Goal: Task Accomplishment & Management: Use online tool/utility

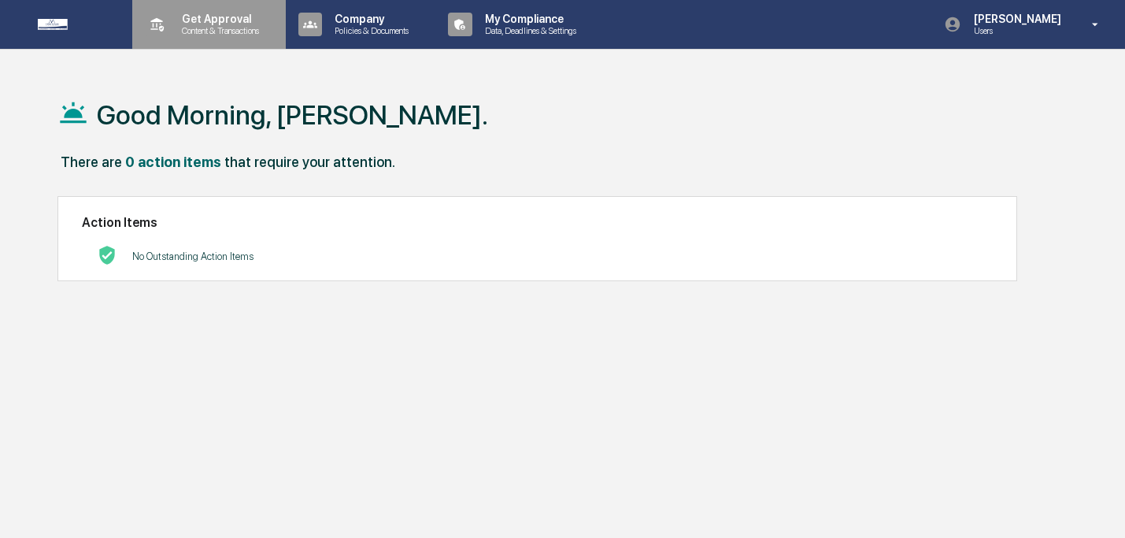
click at [217, 28] on p "Content & Transactions" at bounding box center [218, 30] width 98 height 11
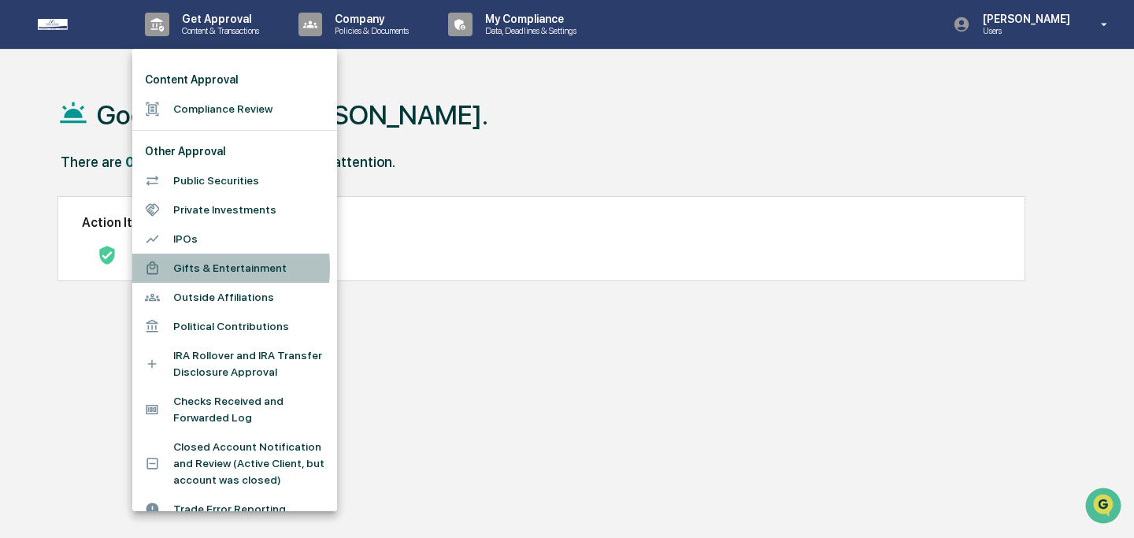
click at [188, 268] on li "Gifts & Entertainment" at bounding box center [234, 268] width 205 height 29
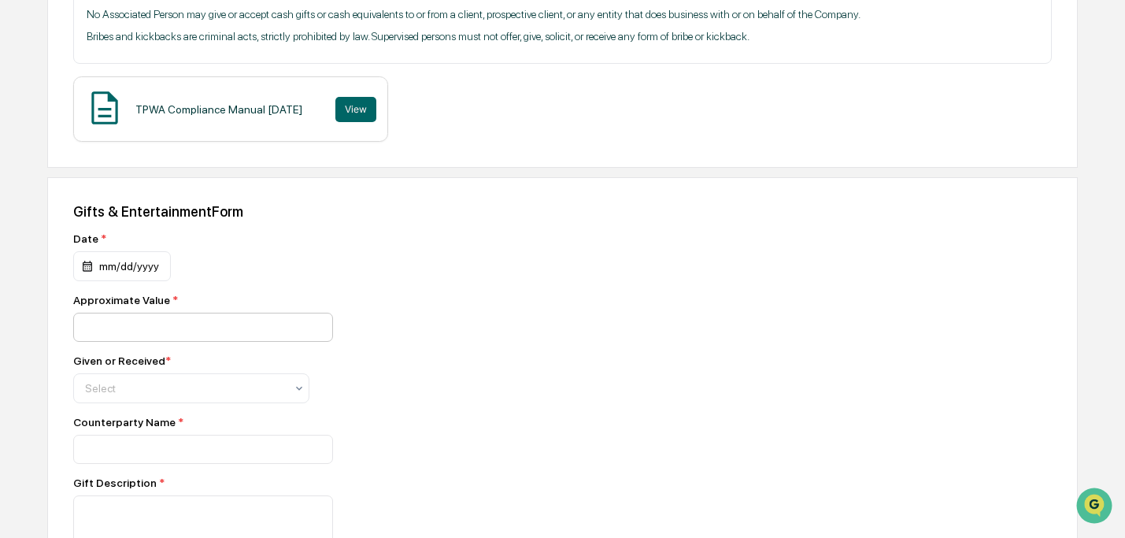
scroll to position [376, 0]
click at [136, 272] on div "mm/dd/yyyy" at bounding box center [122, 266] width 98 height 30
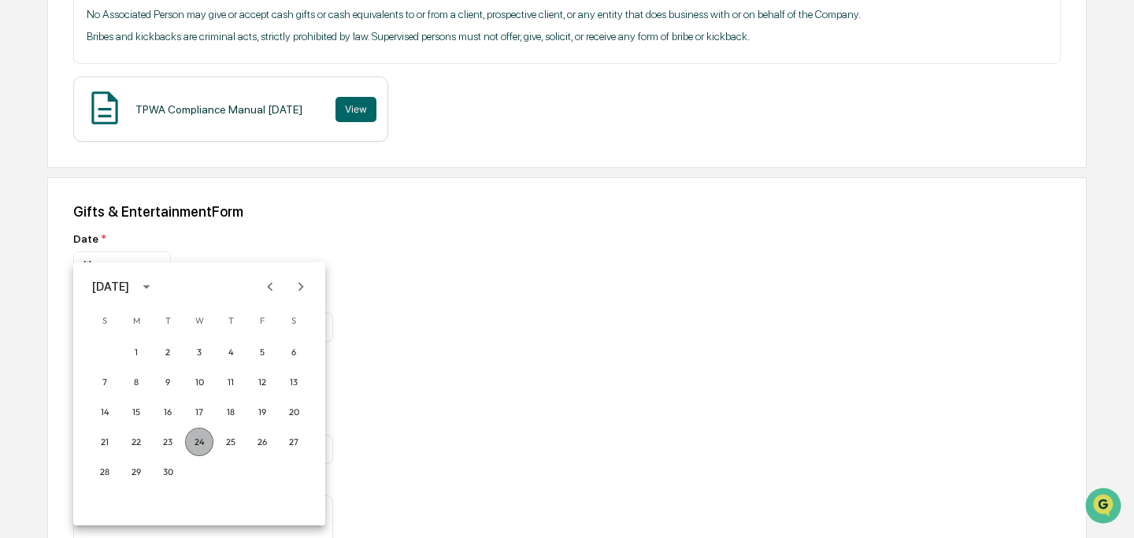
click at [198, 437] on button "24" at bounding box center [199, 442] width 28 height 28
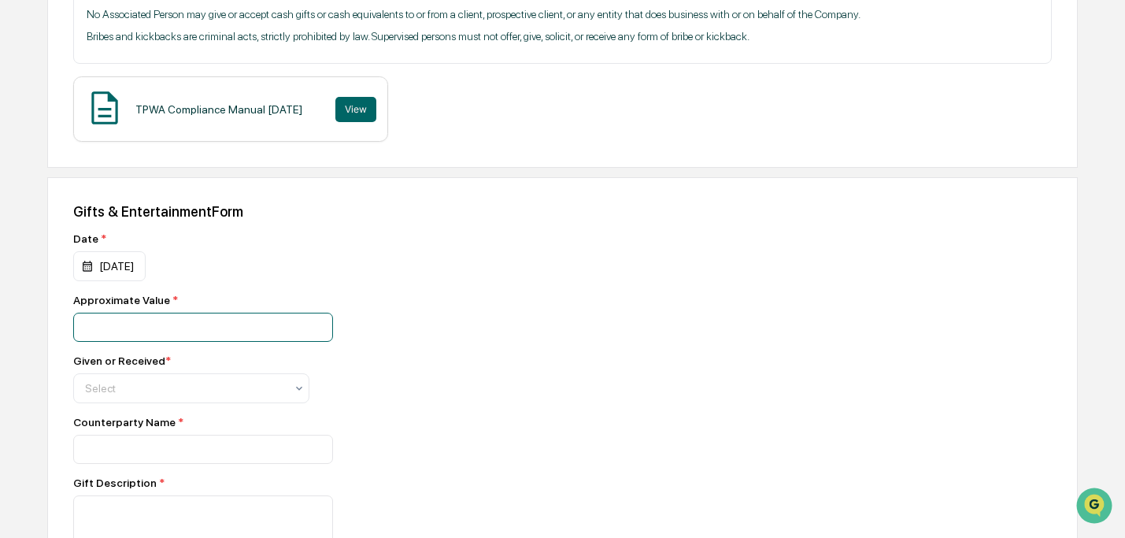
click at [169, 333] on input "number" at bounding box center [203, 327] width 260 height 29
type input "*****"
type input "*"
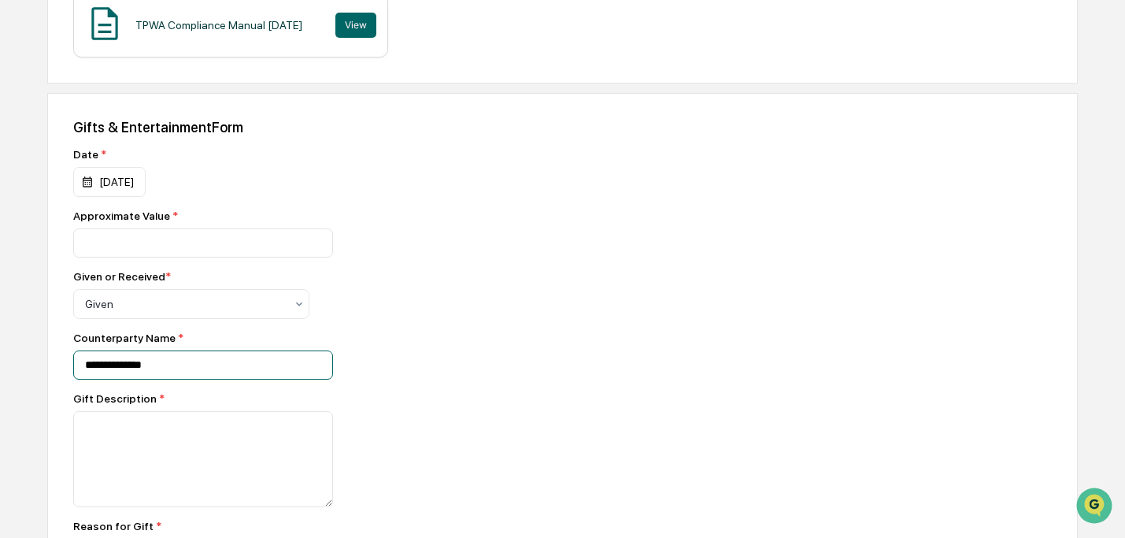
scroll to position [461, 0]
type input "**********"
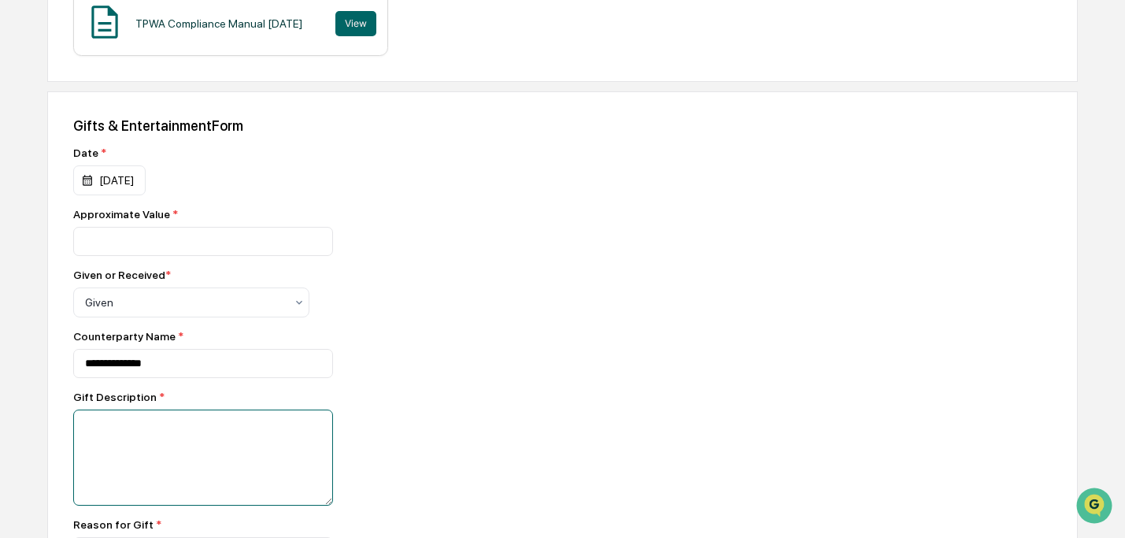
click at [162, 428] on textarea at bounding box center [203, 457] width 260 height 96
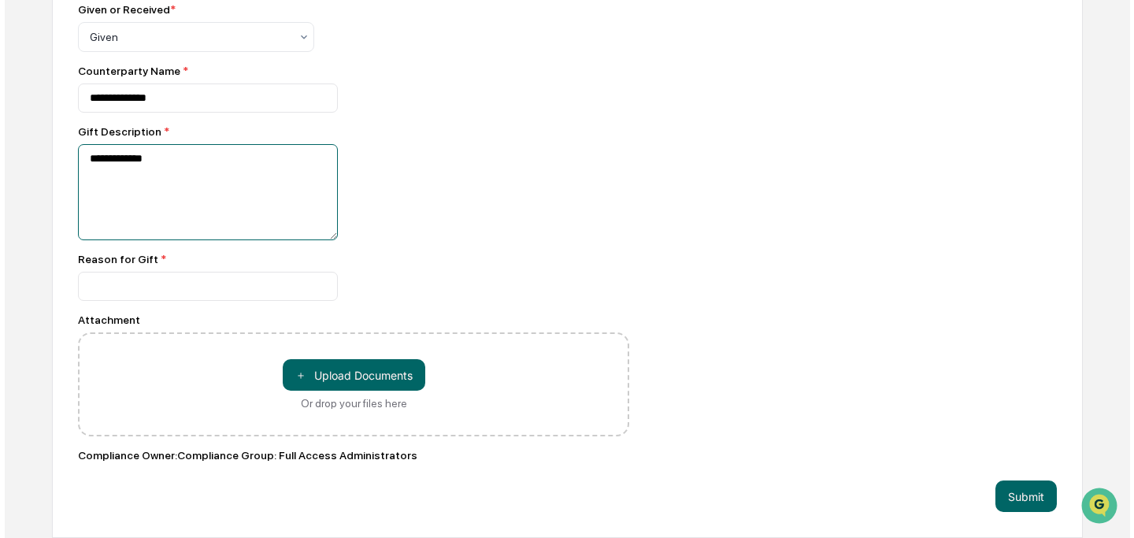
scroll to position [735, 0]
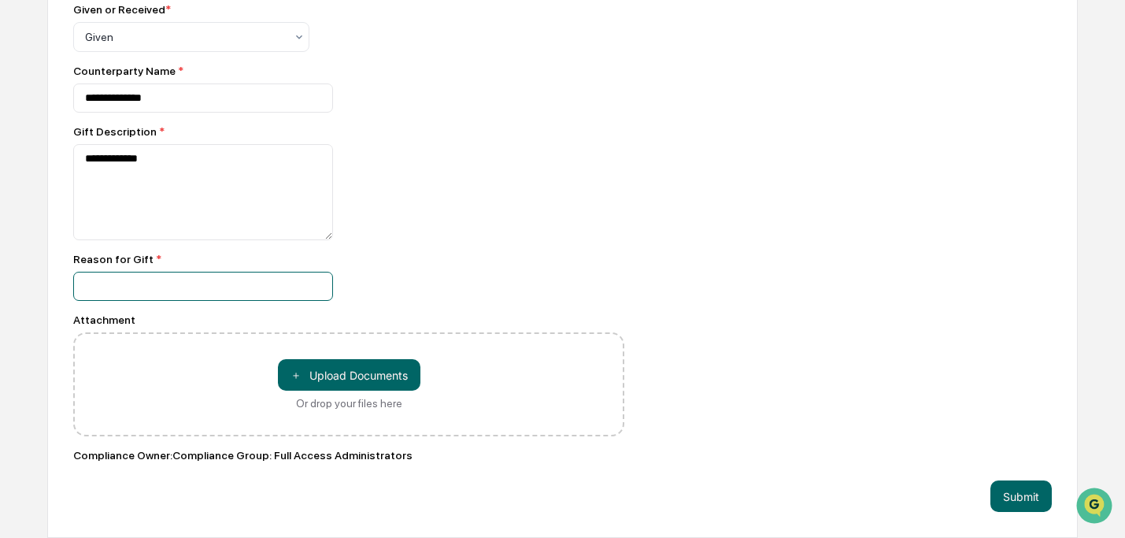
click at [145, 281] on input at bounding box center [203, 286] width 260 height 29
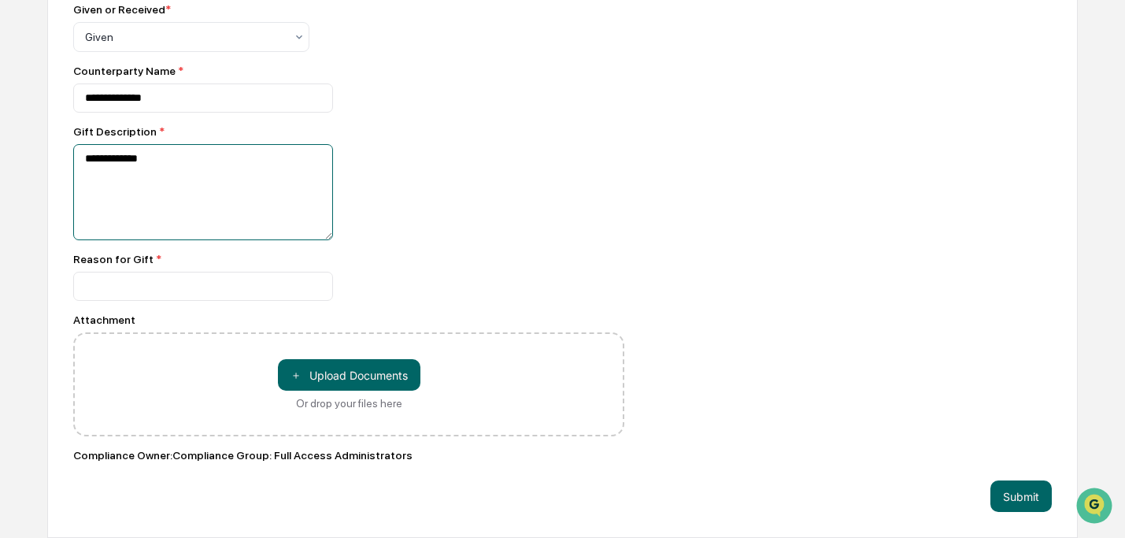
click at [104, 164] on textarea "**********" at bounding box center [203, 192] width 260 height 96
click at [103, 163] on textarea "**********" at bounding box center [203, 192] width 260 height 96
type textarea "**********"
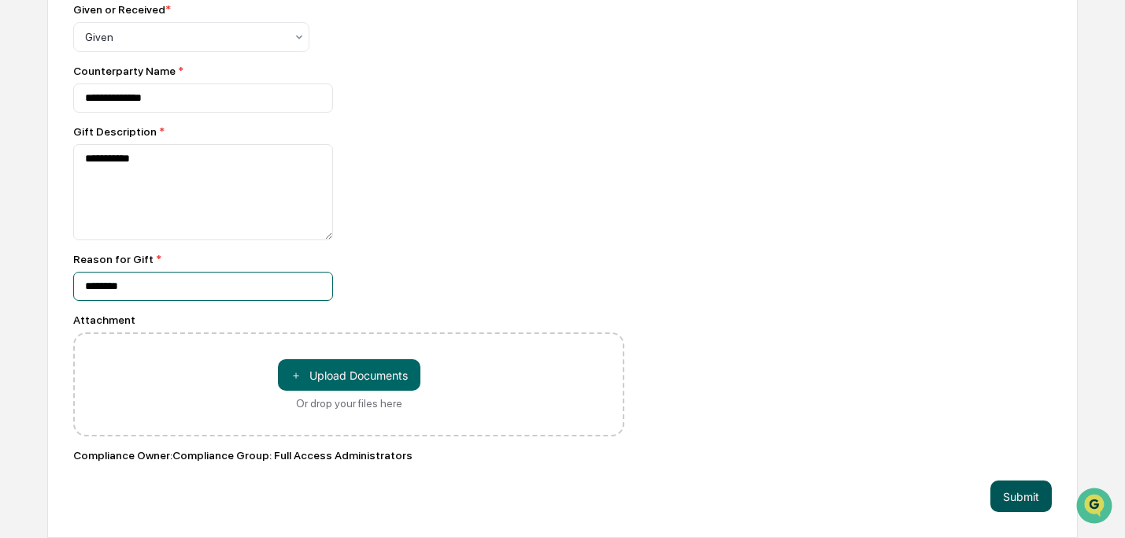
type input "********"
click at [1037, 489] on button "Submit" at bounding box center [1021, 495] width 61 height 31
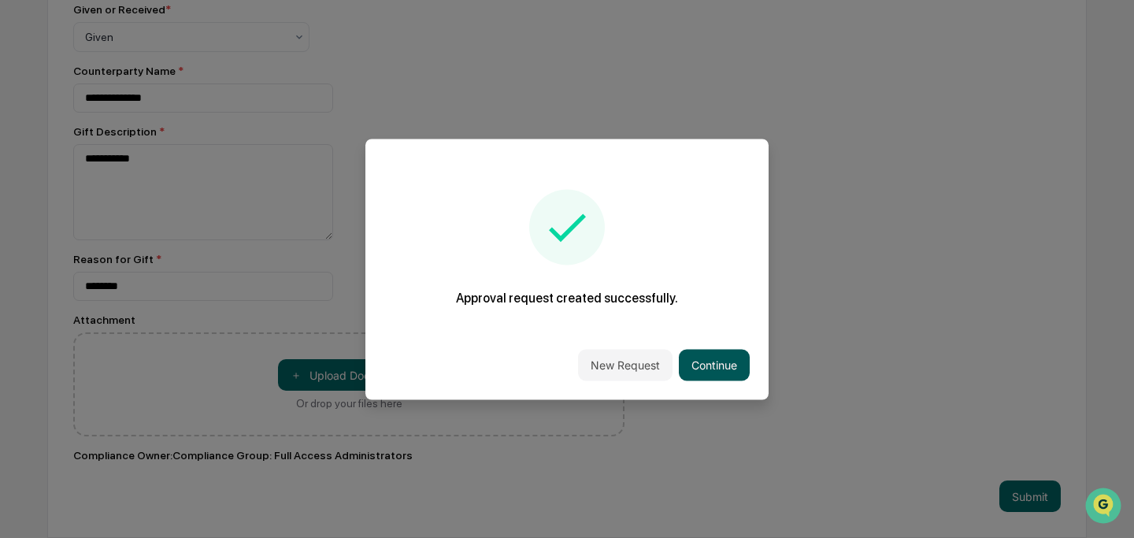
click at [699, 365] on button "Continue" at bounding box center [714, 364] width 71 height 31
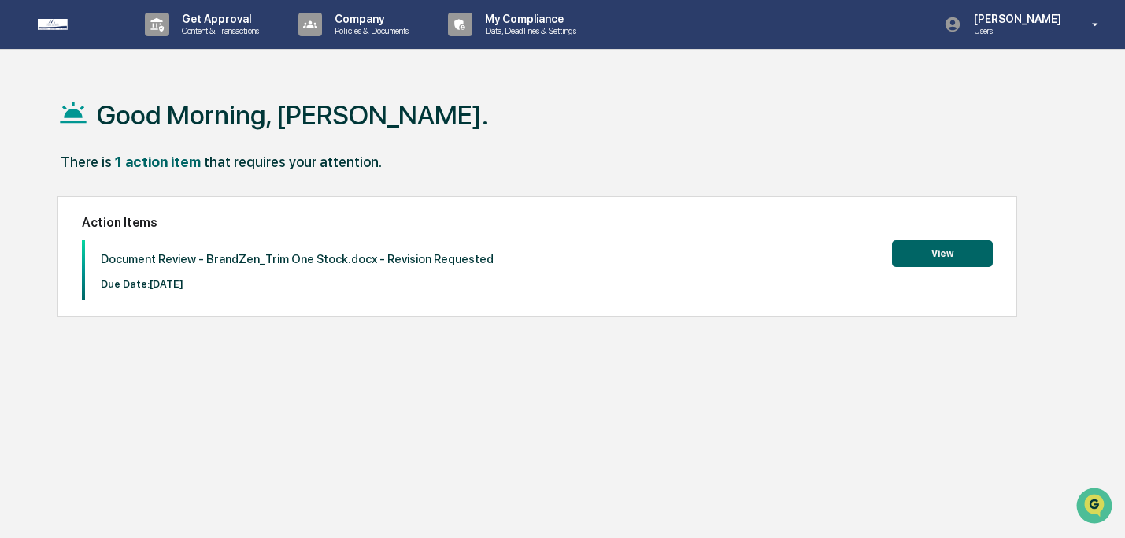
click at [921, 259] on button "View" at bounding box center [942, 253] width 101 height 27
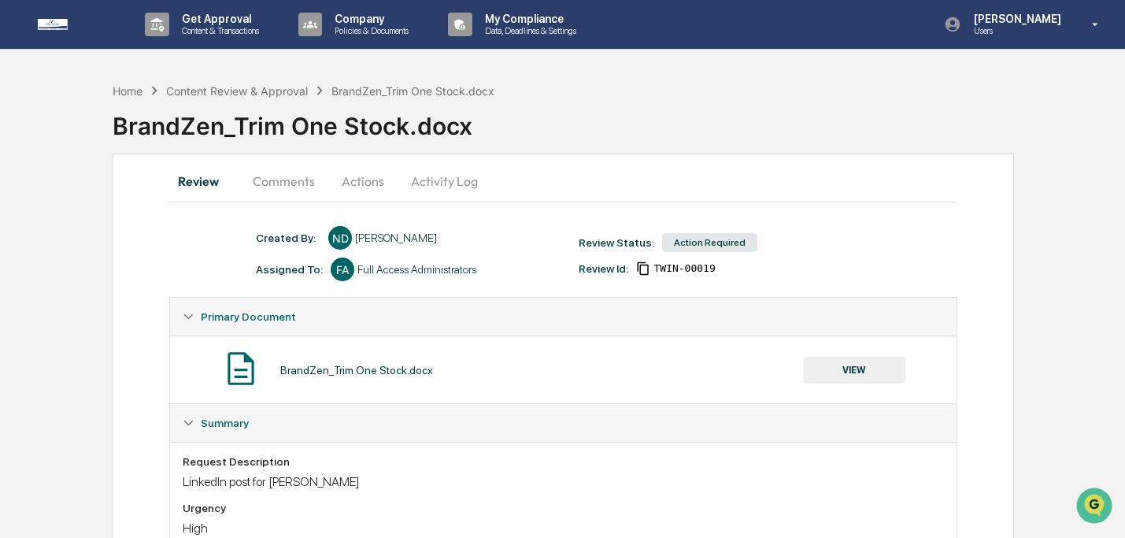
click at [873, 374] on button "VIEW" at bounding box center [854, 370] width 102 height 27
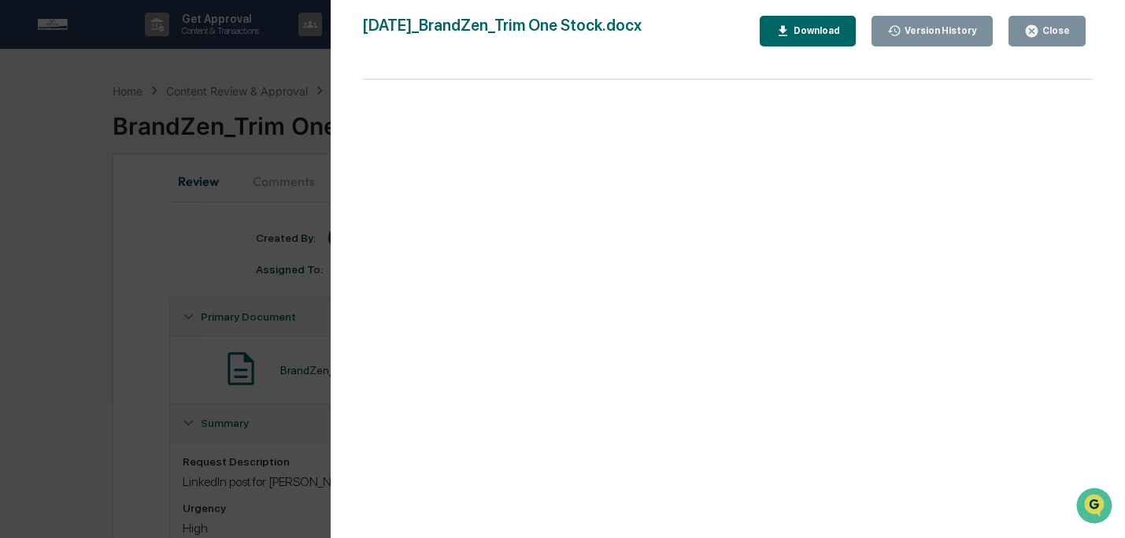
click at [820, 26] on div "Download" at bounding box center [816, 30] width 50 height 11
click at [1033, 33] on icon "button" at bounding box center [1032, 31] width 12 height 12
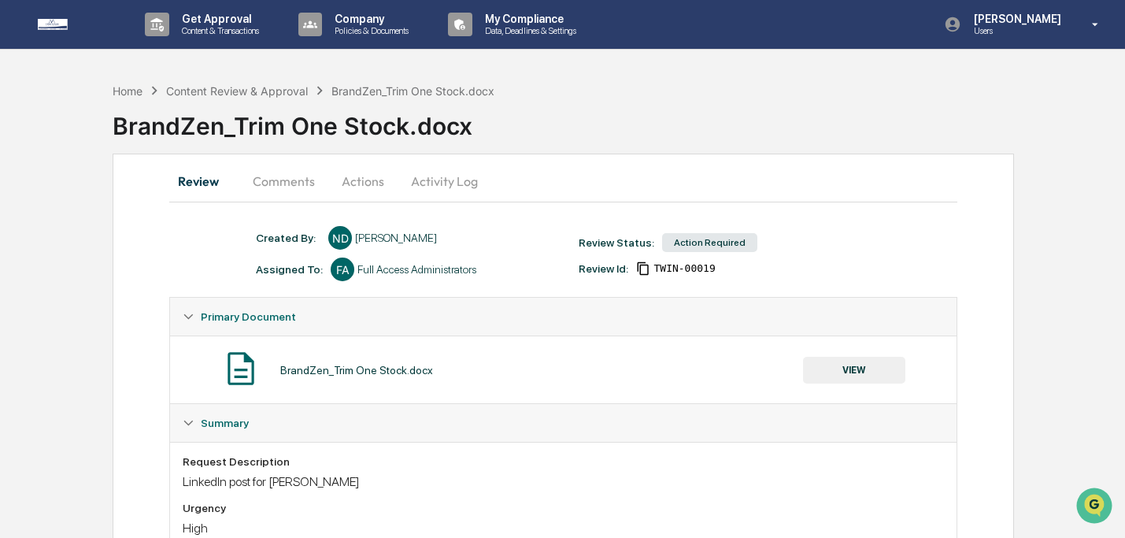
click at [298, 181] on button "Comments" at bounding box center [283, 181] width 87 height 38
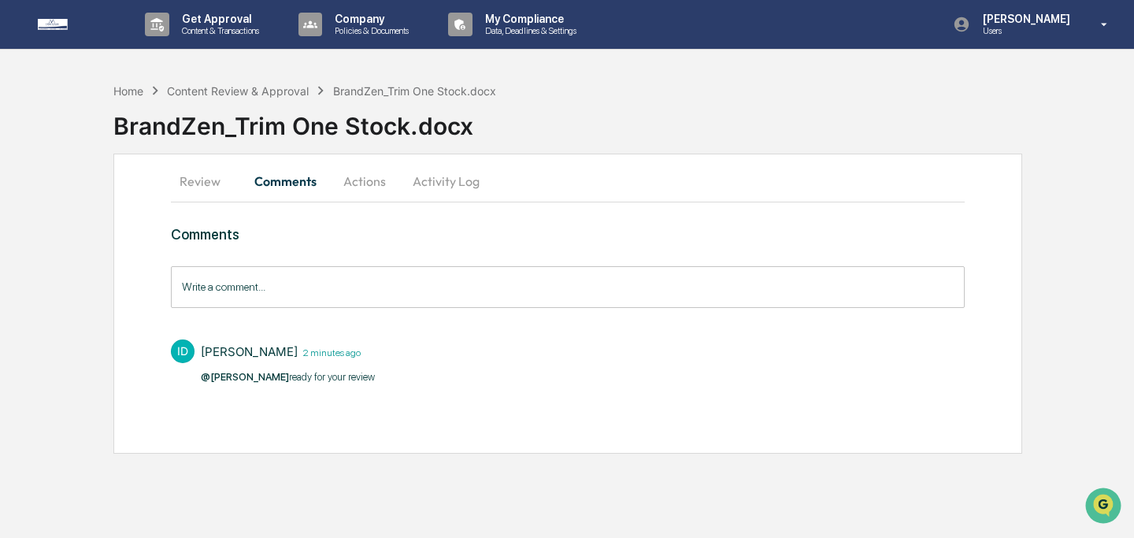
click at [350, 287] on input "Write a comment..." at bounding box center [568, 287] width 794 height 42
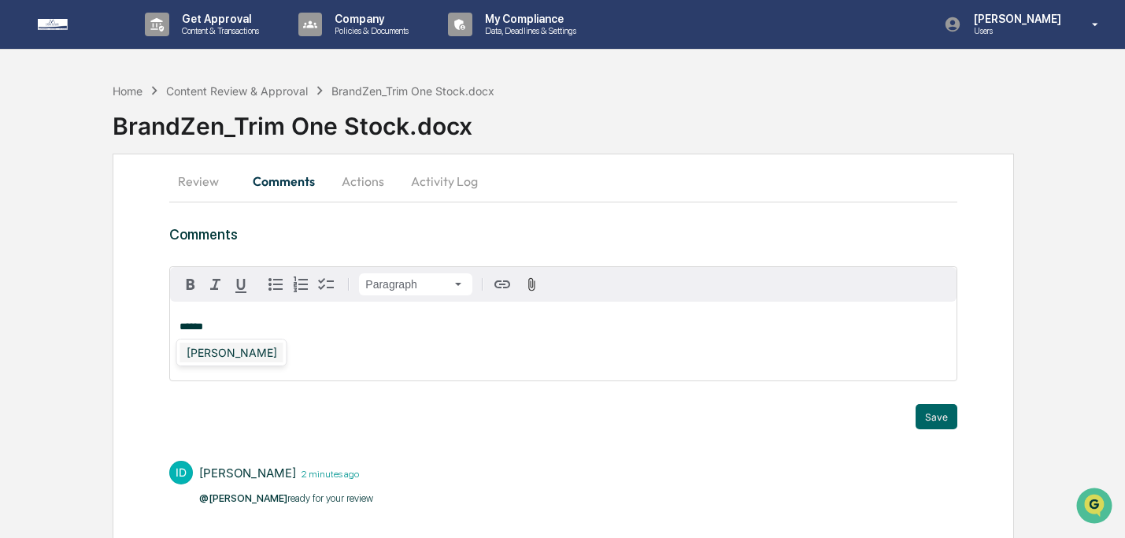
click at [248, 357] on div "Izzy Daboub" at bounding box center [231, 353] width 103 height 20
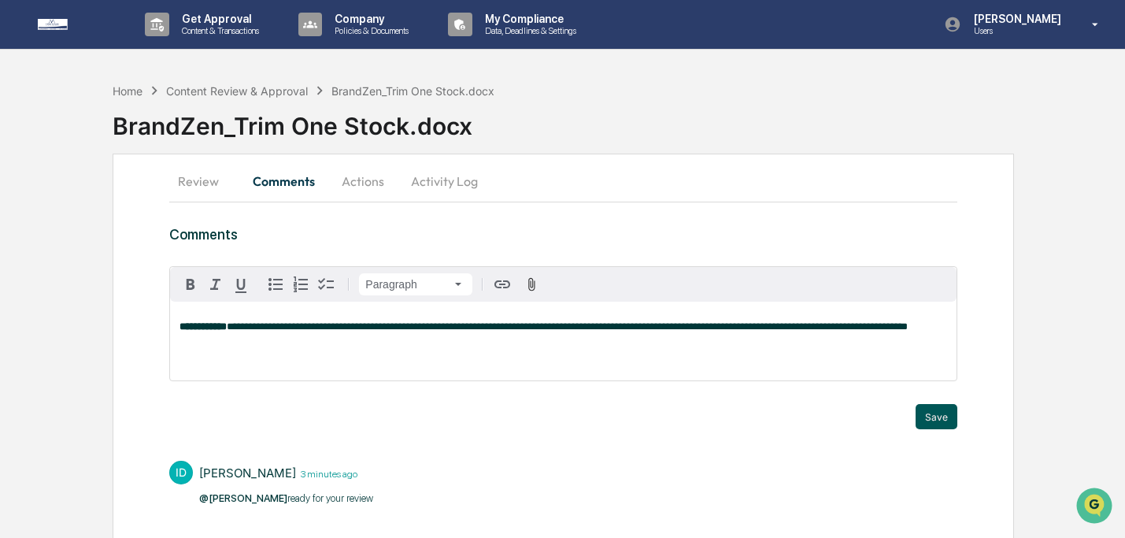
click at [935, 415] on button "Save" at bounding box center [937, 416] width 42 height 25
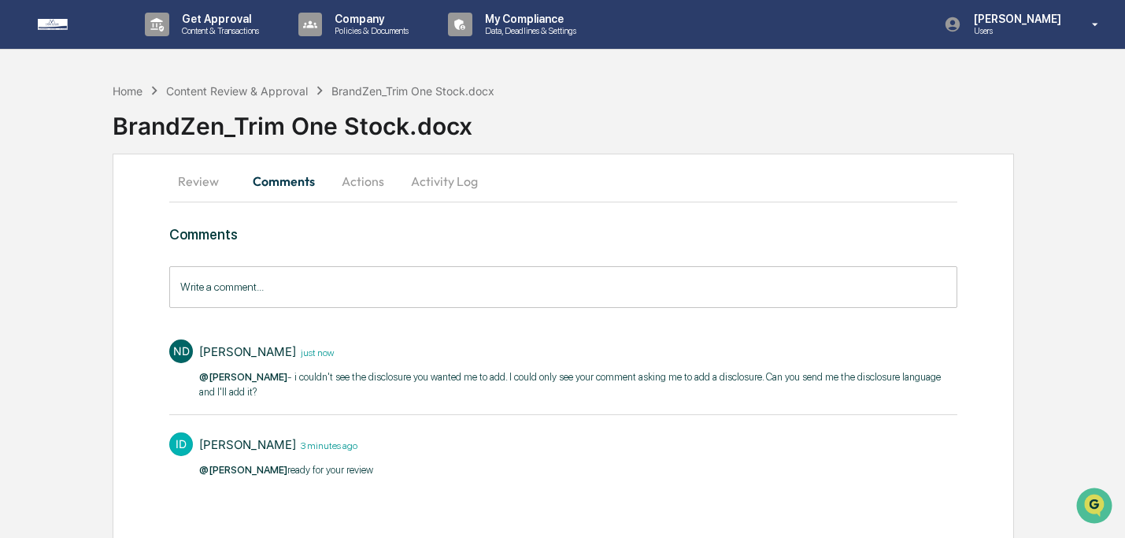
click at [376, 179] on button "Actions" at bounding box center [363, 181] width 71 height 38
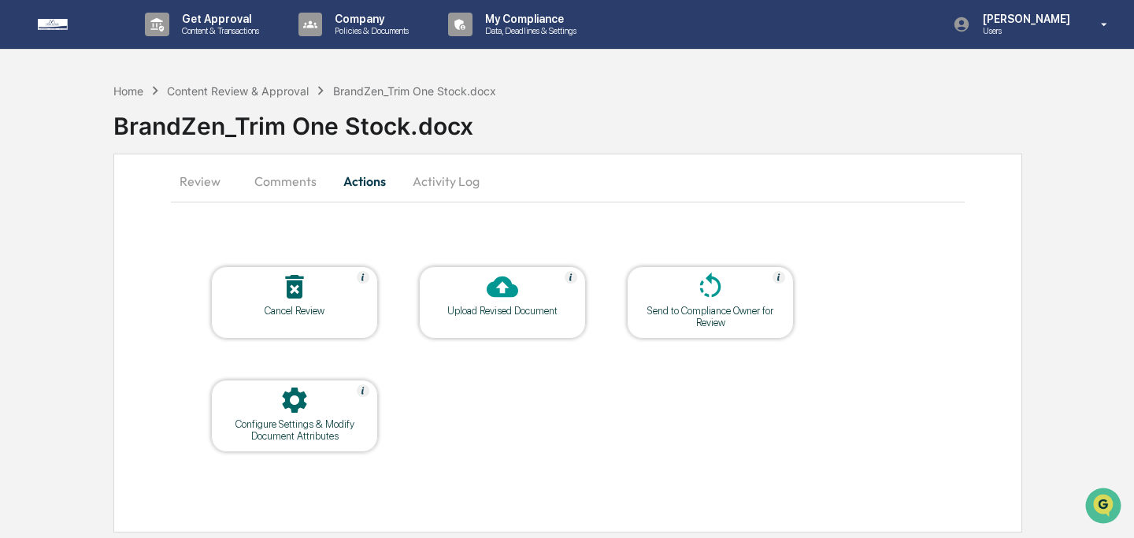
click at [532, 320] on div "Upload Revised Document" at bounding box center [502, 302] width 167 height 72
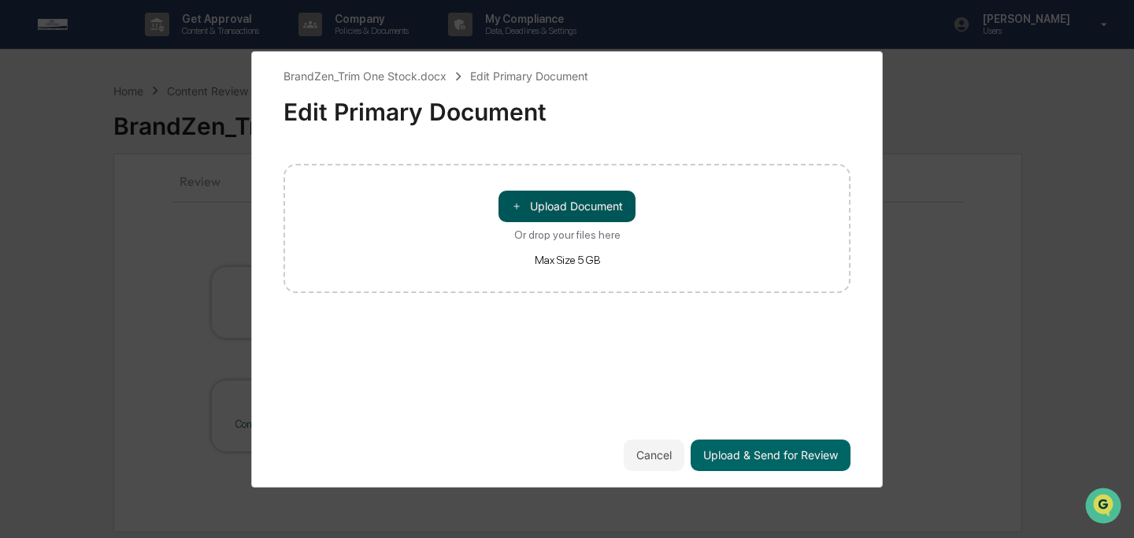
click at [528, 213] on button "＋ Upload Document" at bounding box center [566, 206] width 137 height 31
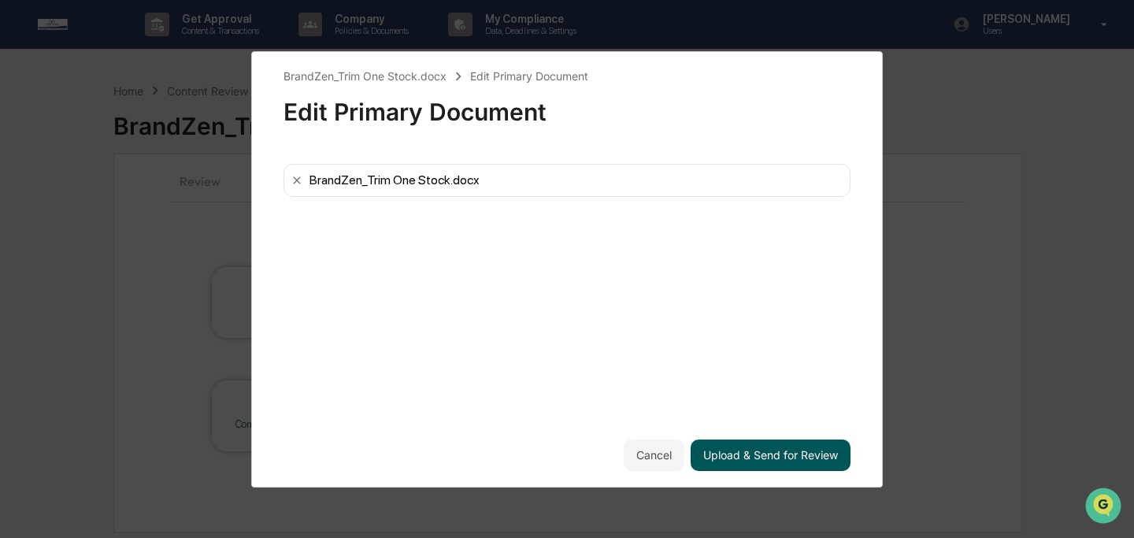
click at [807, 446] on button "Upload & Send for Review" at bounding box center [771, 454] width 160 height 31
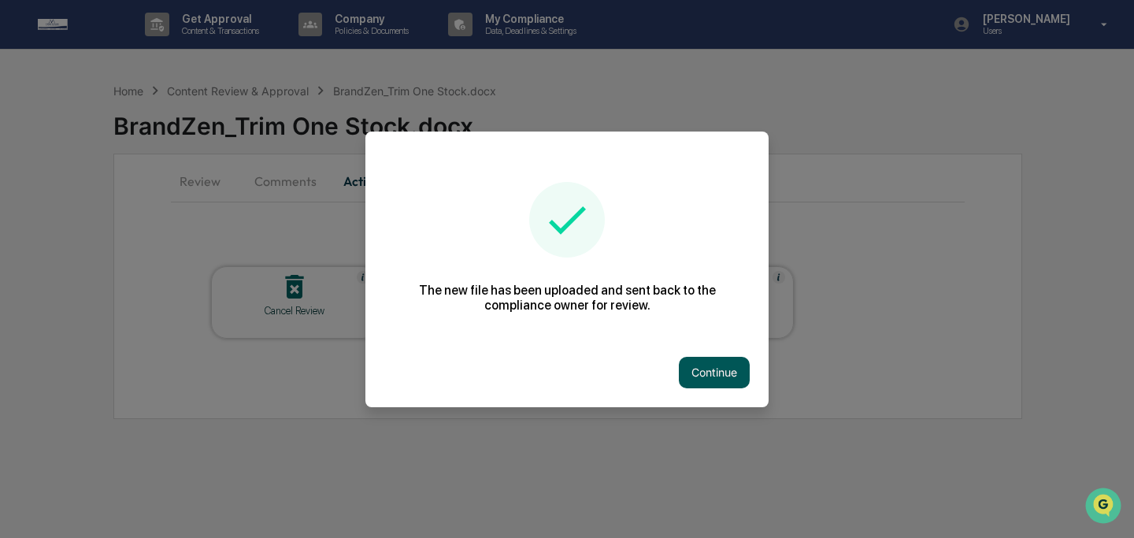
click at [724, 380] on button "Continue" at bounding box center [714, 372] width 71 height 31
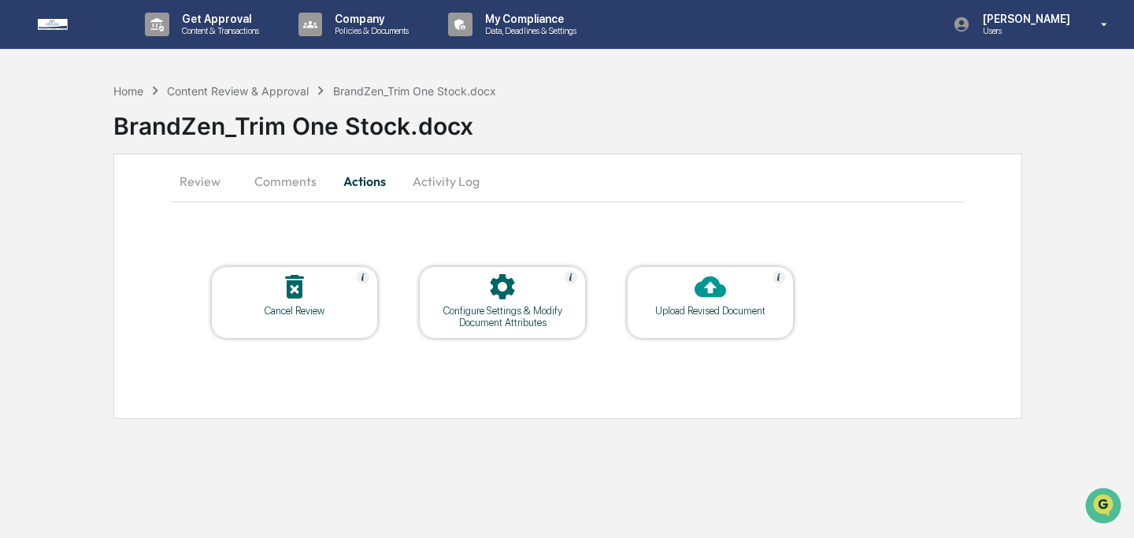
click at [279, 185] on button "Comments" at bounding box center [285, 181] width 87 height 38
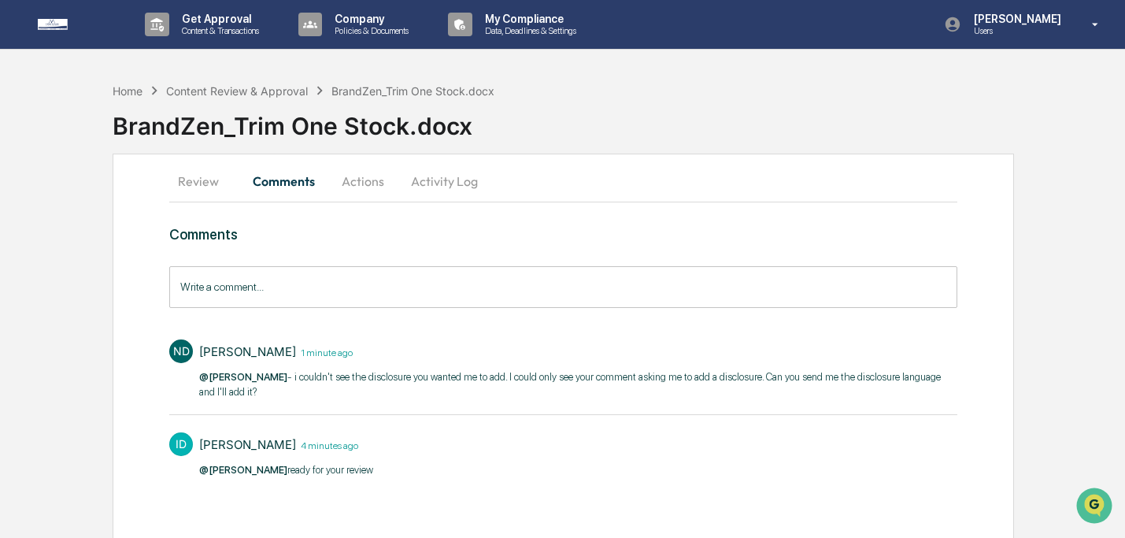
click at [204, 186] on button "Review" at bounding box center [204, 181] width 71 height 38
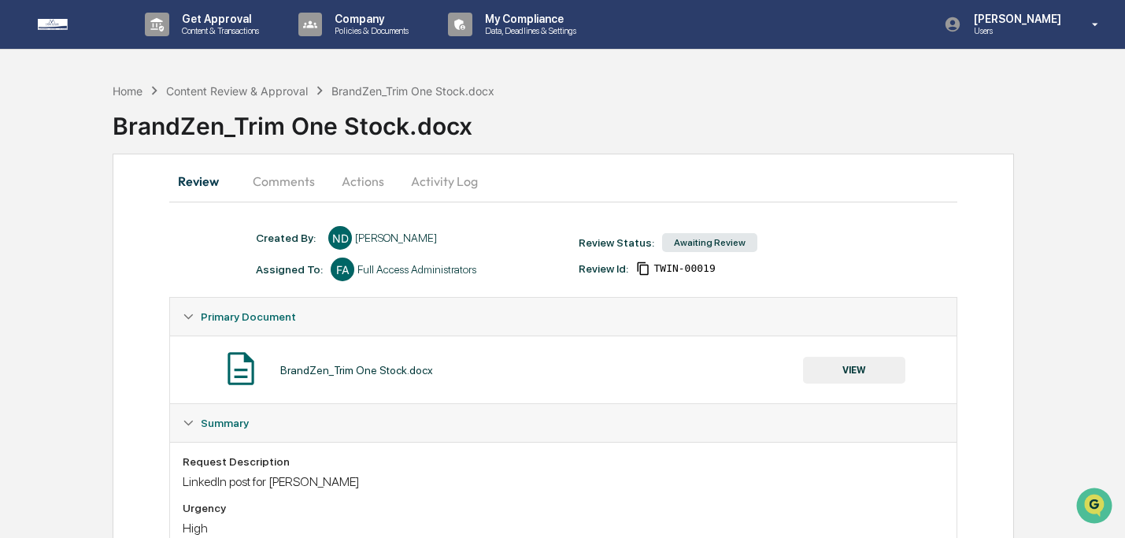
click at [854, 376] on button "VIEW" at bounding box center [854, 370] width 102 height 27
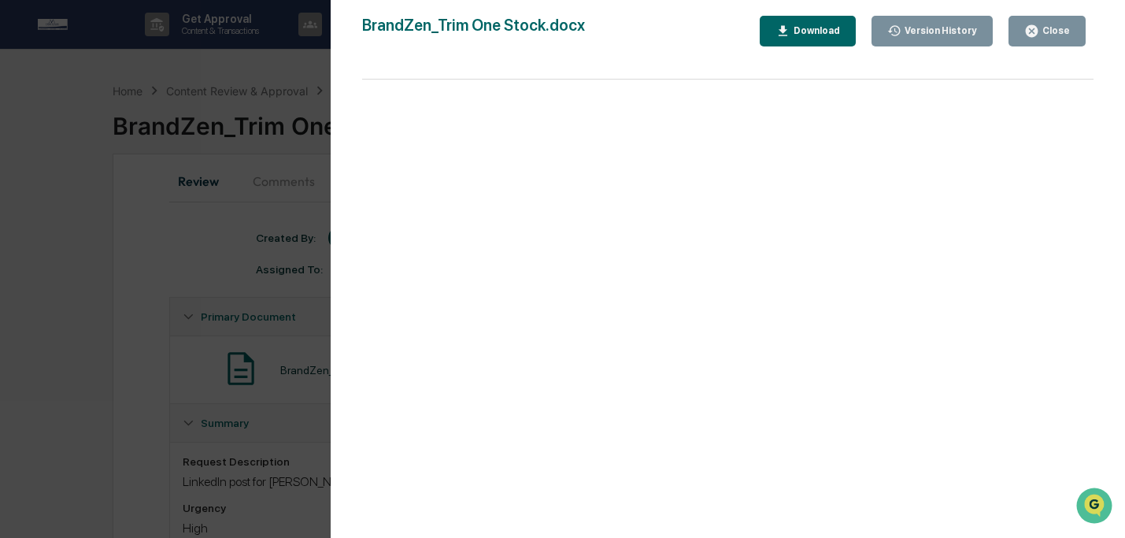
scroll to position [83, 0]
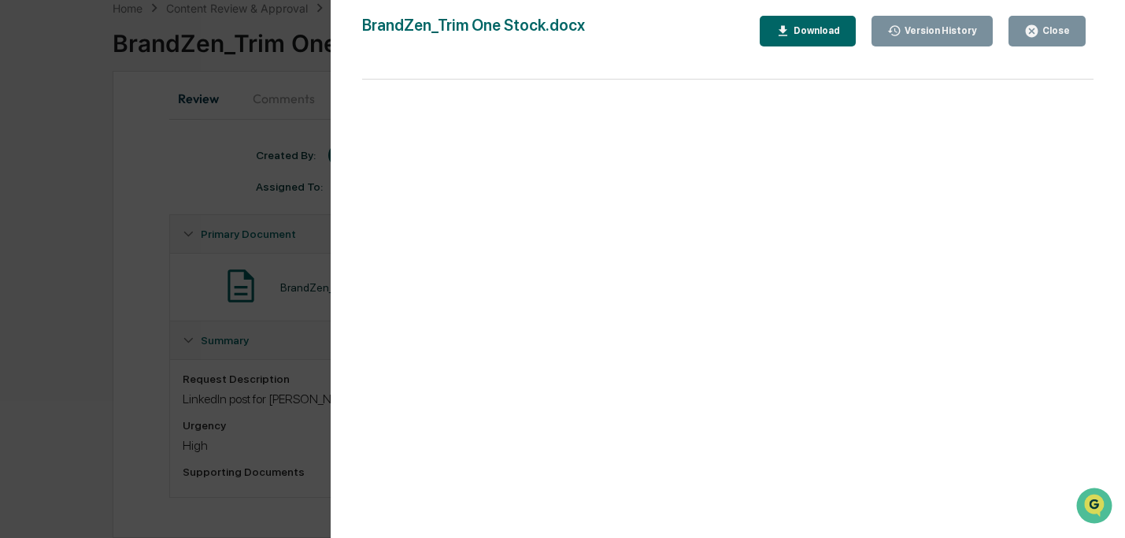
click at [1057, 43] on button "Close" at bounding box center [1047, 31] width 77 height 31
